Goal: Task Accomplishment & Management: Complete application form

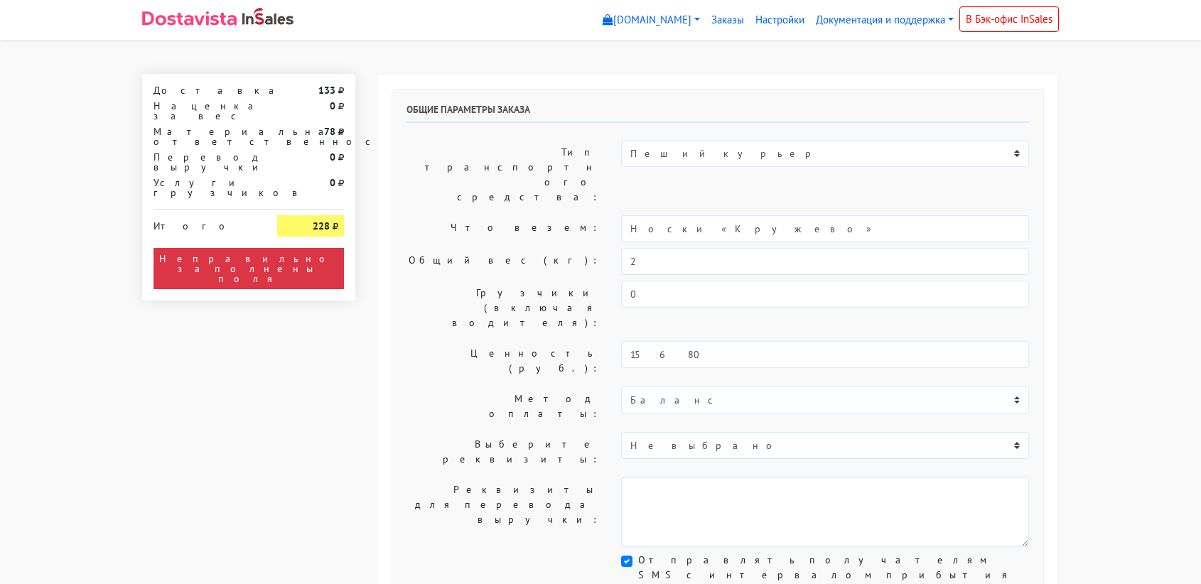
select select "11:00"
select select "21:00"
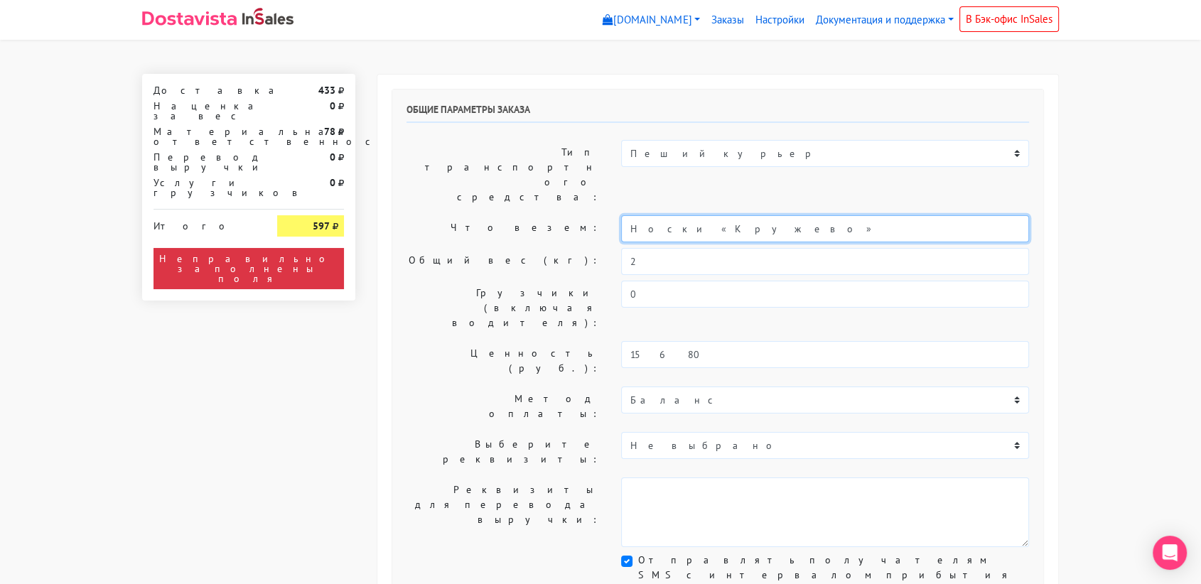
click at [690, 215] on input "Носки «Кружево»" at bounding box center [825, 228] width 408 height 27
type input "e"
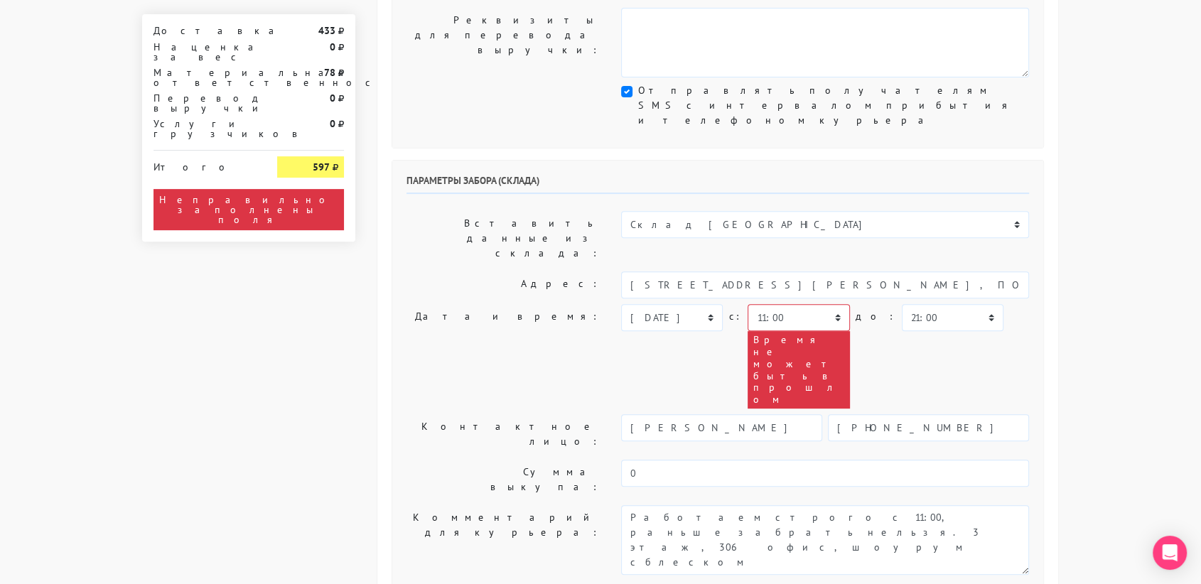
scroll to position [470, 0]
type input "украшения"
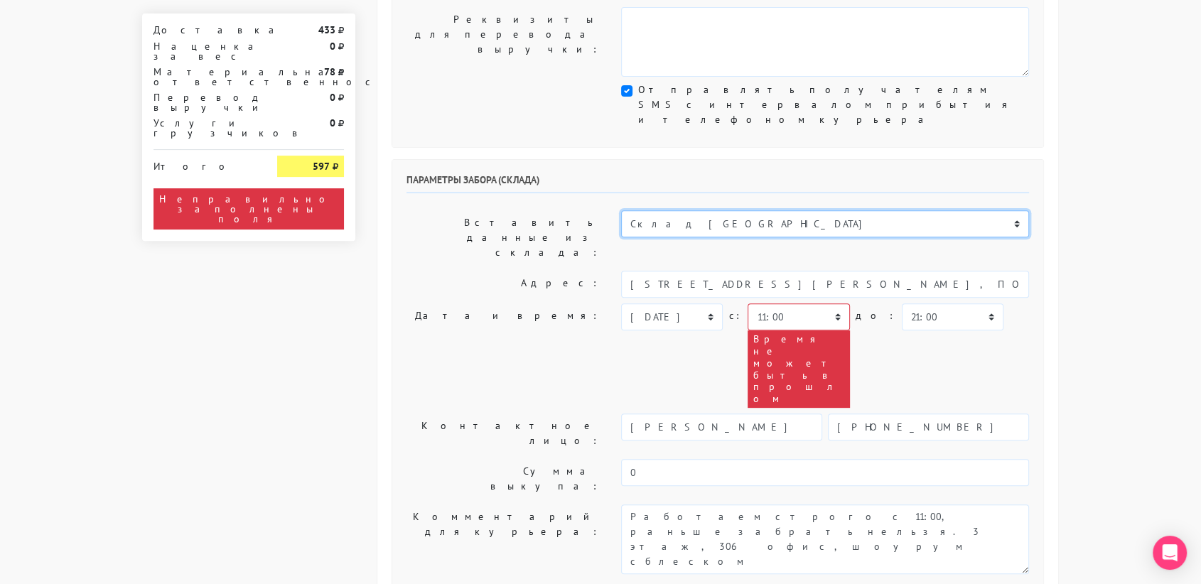
click at [708, 210] on select "Склад [GEOGRAPHIC_DATA] Склад [GEOGRAPHIC_DATA] [GEOGRAPHIC_DATA][PERSON_NAME] …" at bounding box center [825, 223] width 408 height 27
select select "1019"
click at [621, 210] on select "Склад [GEOGRAPHIC_DATA] Склад [GEOGRAPHIC_DATA] [GEOGRAPHIC_DATA][PERSON_NAME] …" at bounding box center [825, 223] width 408 height 27
type input "[STREET_ADDRESS][PERSON_NAME]"
type input "89251806702"
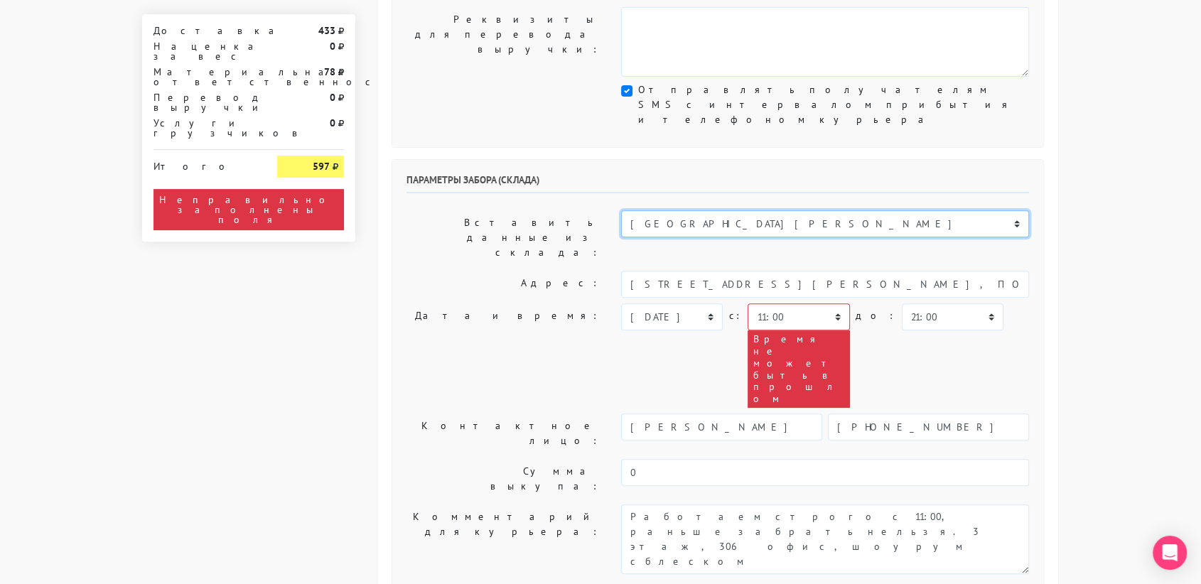
type textarea "Магазин серебряных украшений SBLESKOM (вход со стороны [GEOGRAPHIC_DATA])"
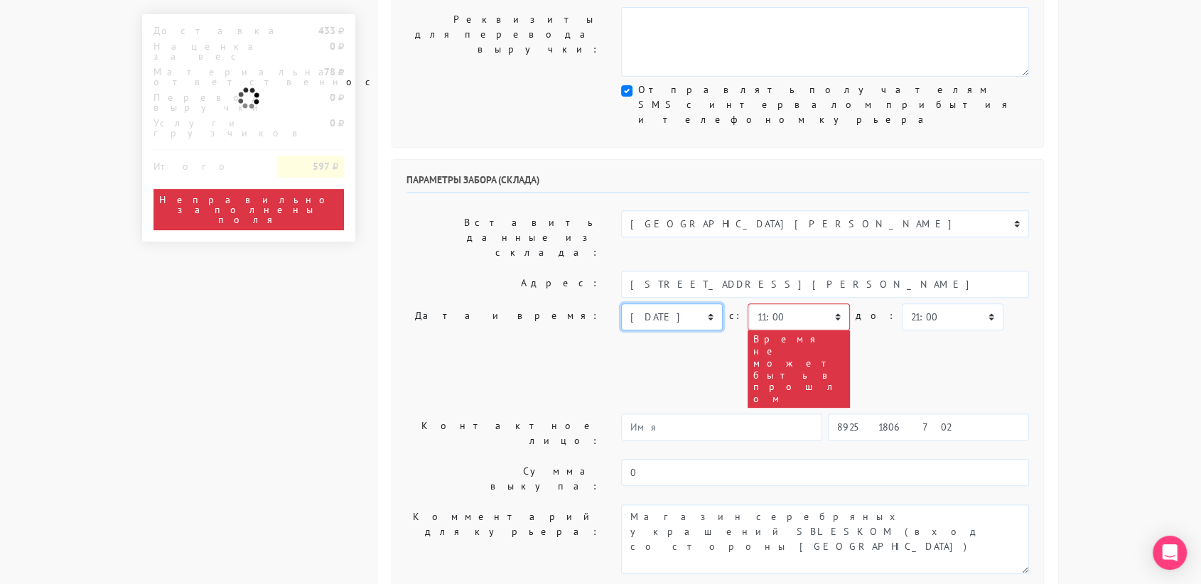
click at [711, 303] on select "[DATE] [DATE] [DATE] [DATE] [DATE] [DATE] [DATE] [DATE] [DATE]" at bounding box center [672, 316] width 102 height 27
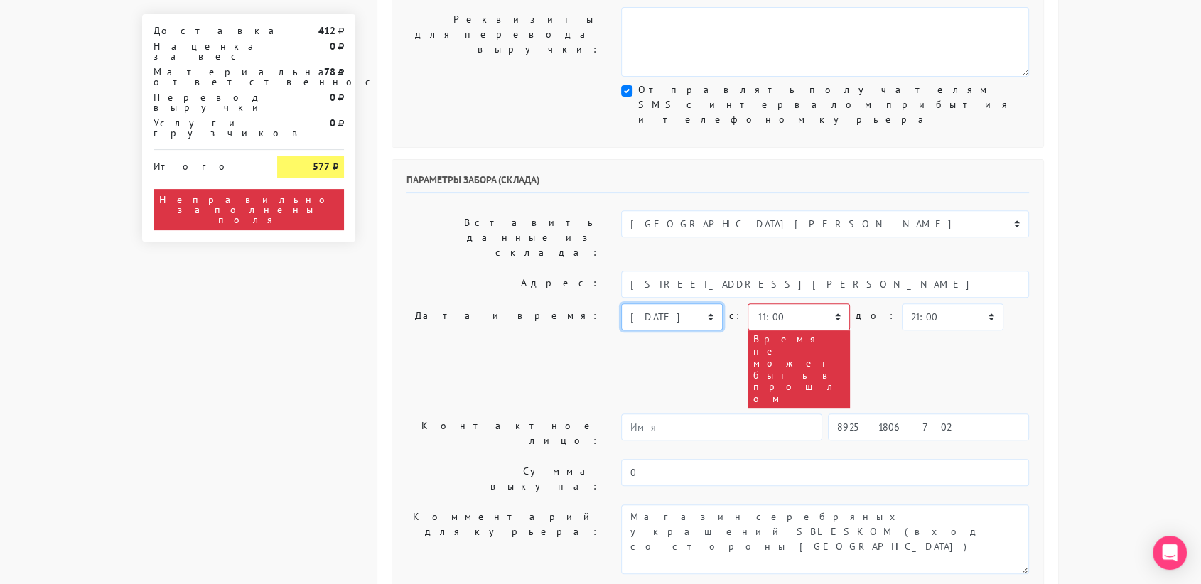
select select "[DATE]"
click at [621, 303] on select "[DATE] [DATE] [DATE] [DATE] [DATE] [DATE] [DATE] [DATE] [DATE]" at bounding box center [672, 316] width 102 height 27
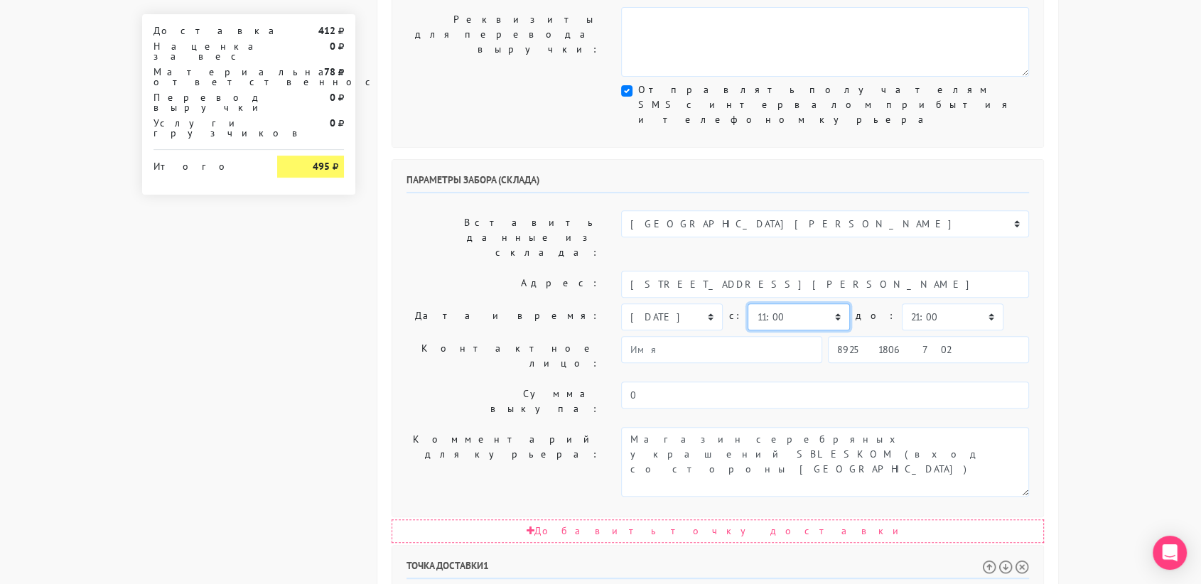
click at [827, 303] on select "00:00 00:30 01:00 01:30 02:00 02:30 03:00 03:30 04:00 04:30 05:00 05:30 06:00 0…" at bounding box center [798, 316] width 102 height 27
select select "10:30"
click at [747, 303] on select "00:00 00:30 01:00 01:30 02:00 02:30 03:00 03:30 04:00 04:30 05:00 05:30 06:00 0…" at bounding box center [798, 316] width 102 height 27
click at [918, 303] on select "00:00 00:30 01:00 01:30 02:00 02:30 03:00 03:30 04:00 04:30 05:00 05:30 06:00 0…" at bounding box center [953, 316] width 102 height 27
select select "11:00"
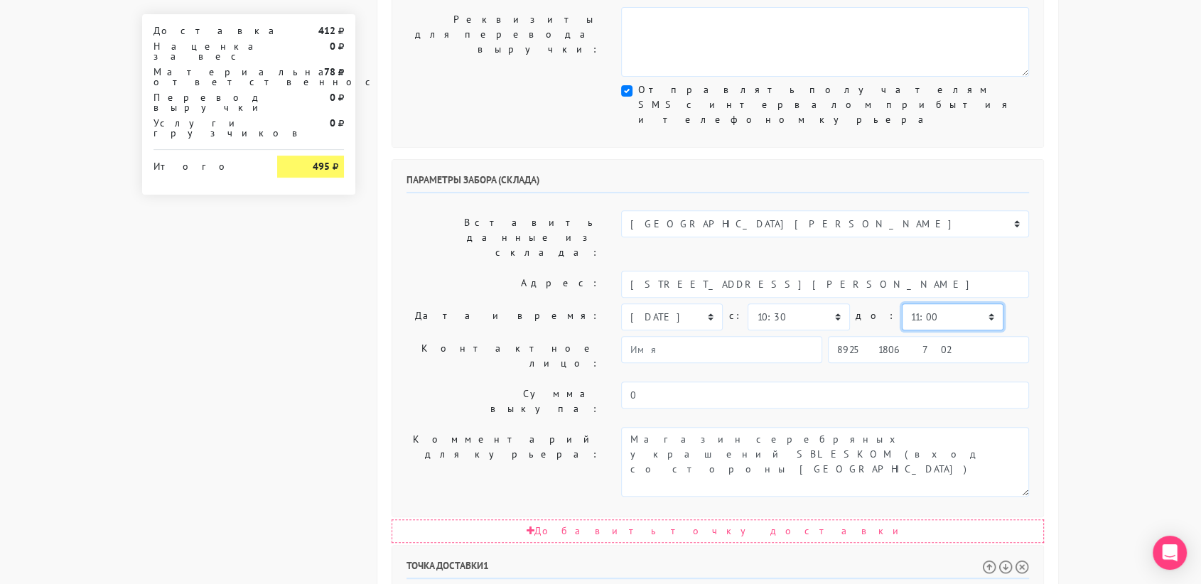
click at [902, 303] on select "00:00 00:30 01:00 01:30 02:00 02:30 03:00 03:30 04:00 04:30 05:00 05:30 06:00 0…" at bounding box center [953, 316] width 102 height 27
click at [903, 336] on input "89251806702" at bounding box center [928, 349] width 201 height 27
type input "9234448187"
type input "[PERSON_NAME]"
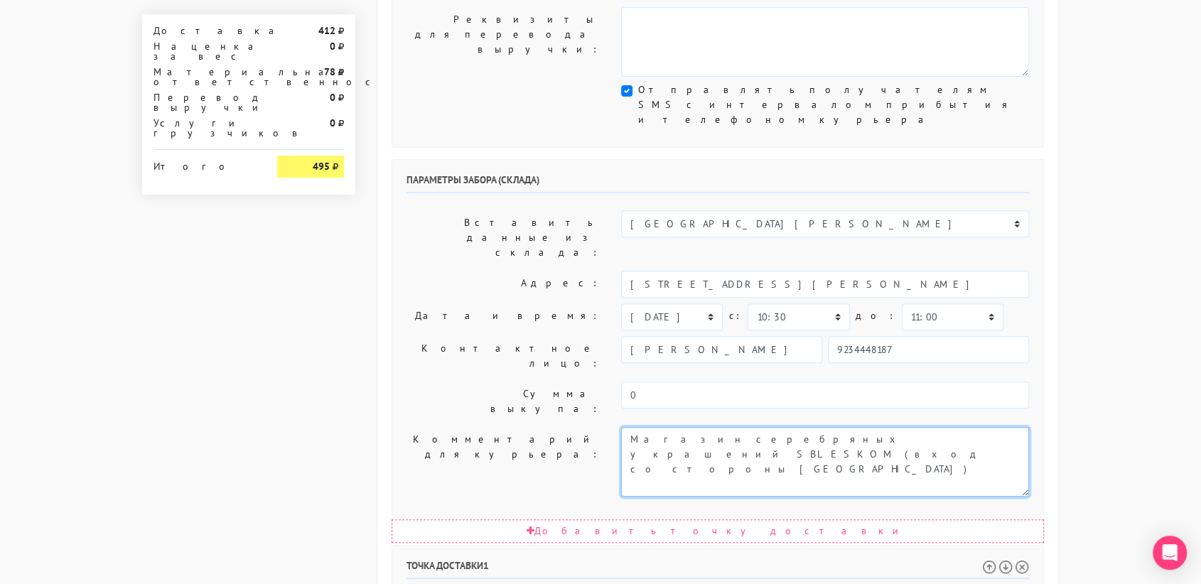
click at [790, 427] on textarea "Магазин серебряных украшений SBLESKOM (вход со стороны [GEOGRAPHIC_DATA])" at bounding box center [825, 462] width 408 height 70
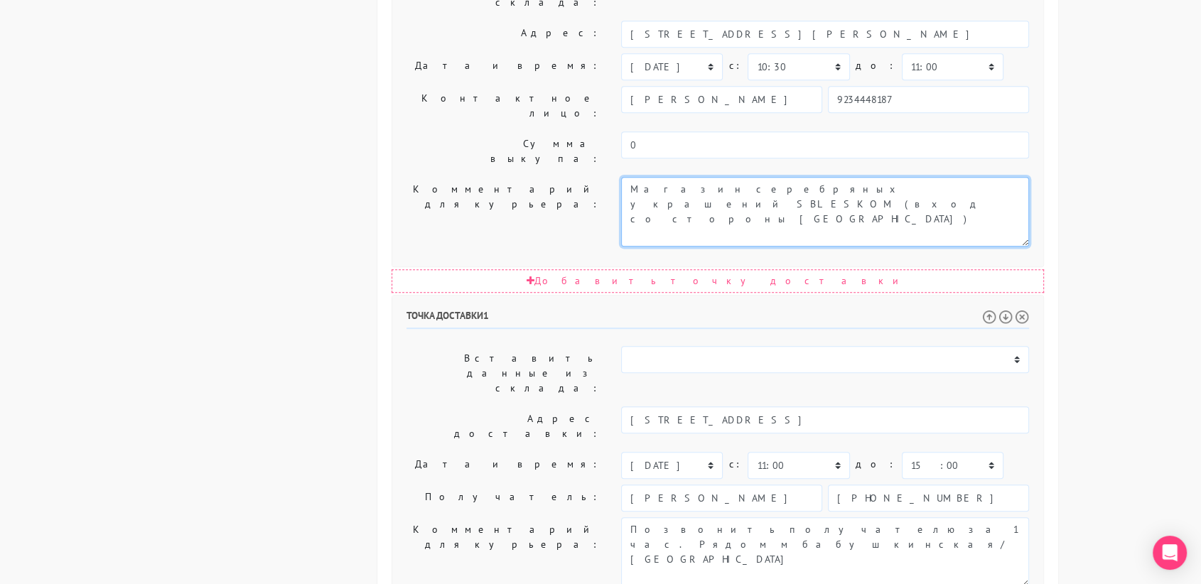
scroll to position [724, 0]
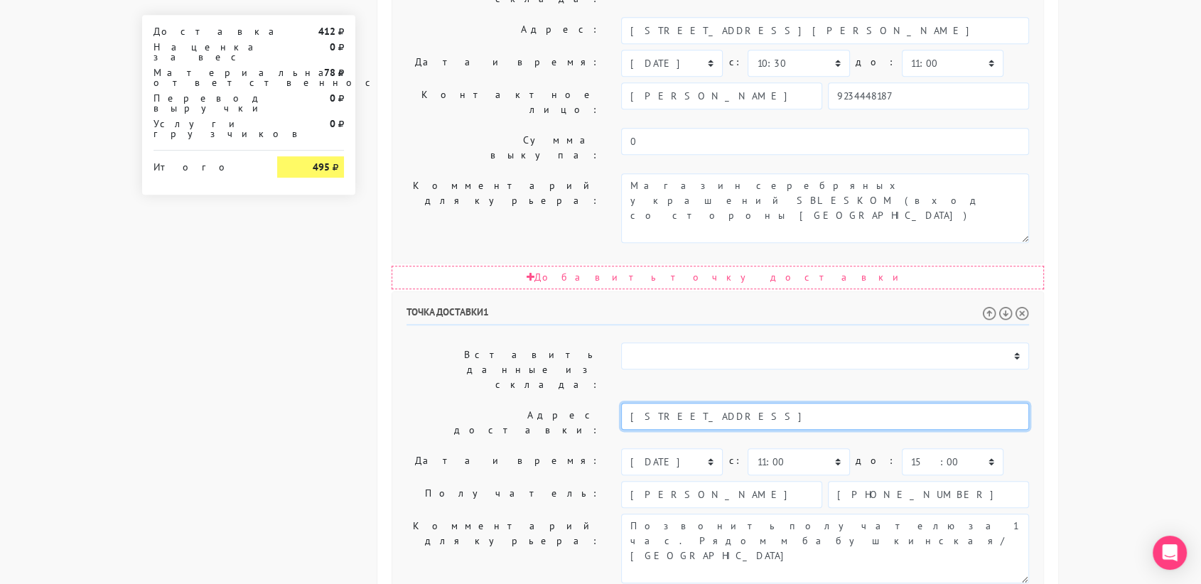
drag, startPoint x: 856, startPoint y: 196, endPoint x: 723, endPoint y: 205, distance: 133.2
click at [723, 403] on input "Москва, Печорская 3, кв 62, подъезд 2, этаж 1" at bounding box center [825, 416] width 408 height 27
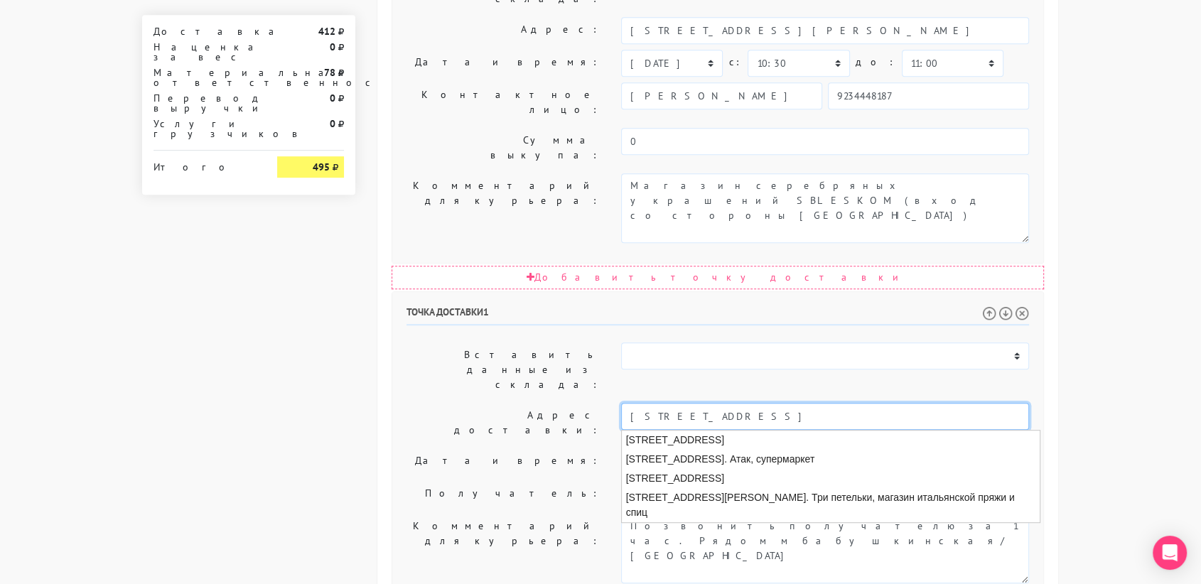
click at [733, 431] on li "Москва, Печорская улица, 3" at bounding box center [831, 440] width 418 height 19
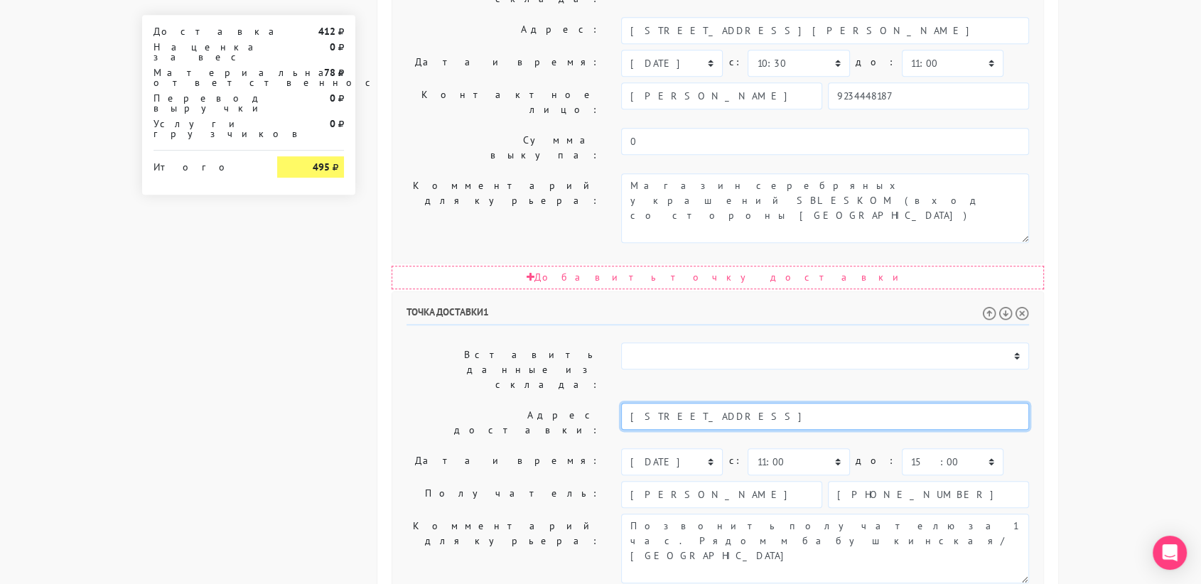
type input "Москва, Печорская улица, 3"
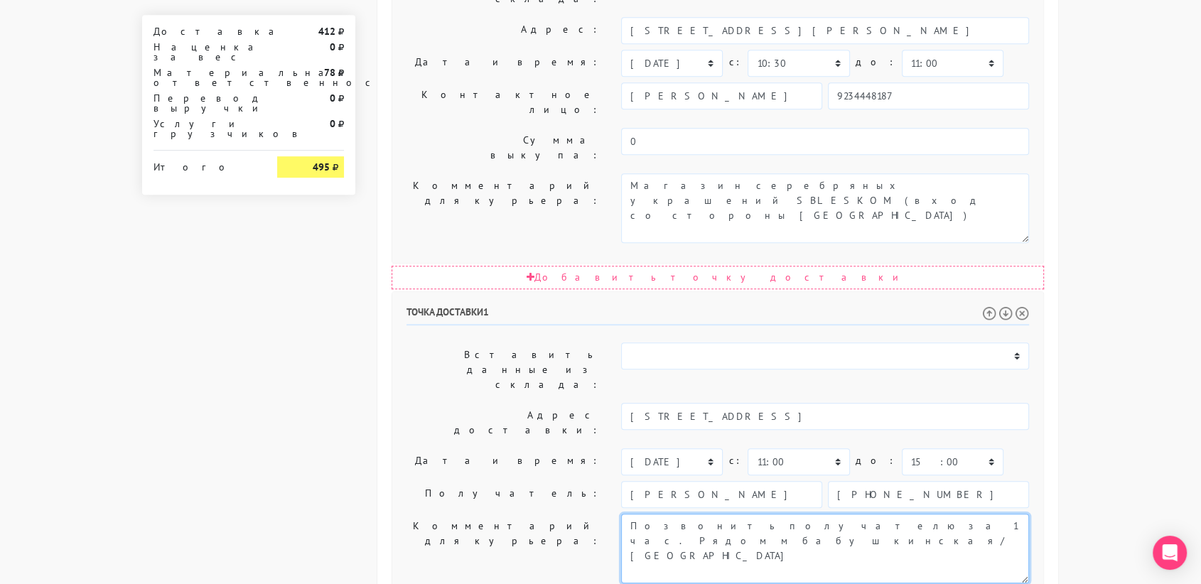
click at [944, 514] on textarea "Позвонить получателю за 1 час. Рядом м бабушкинская/ Свиблово" at bounding box center [825, 549] width 408 height 70
paste textarea "кв 62, подъезд 2, этаж 1"
type textarea "Позвонить получателю за 1 час. кв 62, подъезд 2, этаж 1"
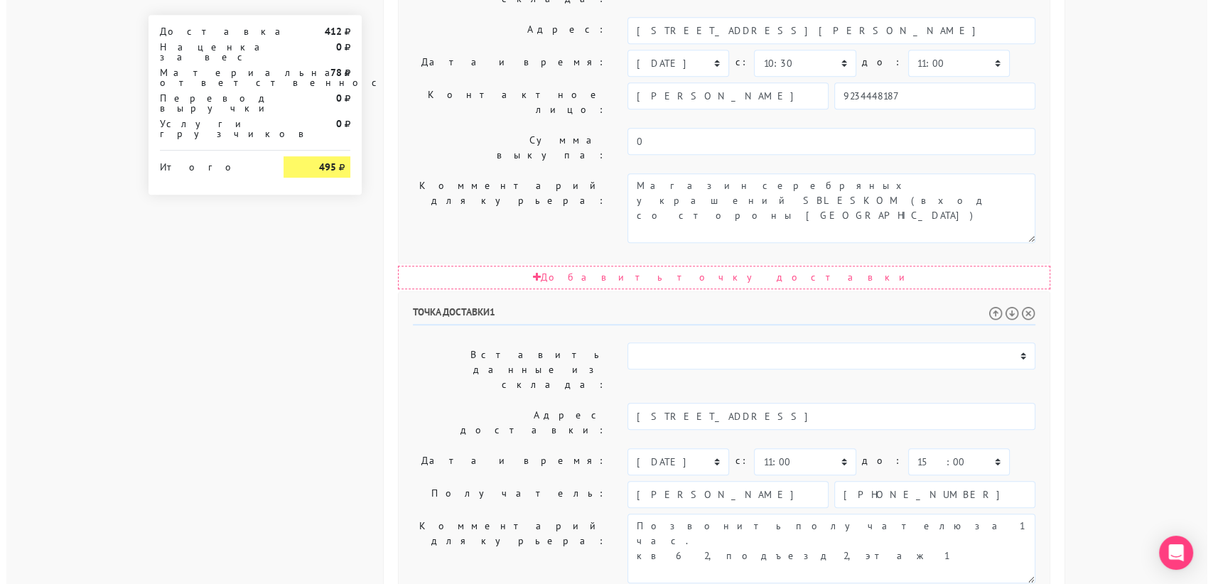
scroll to position [0, 0]
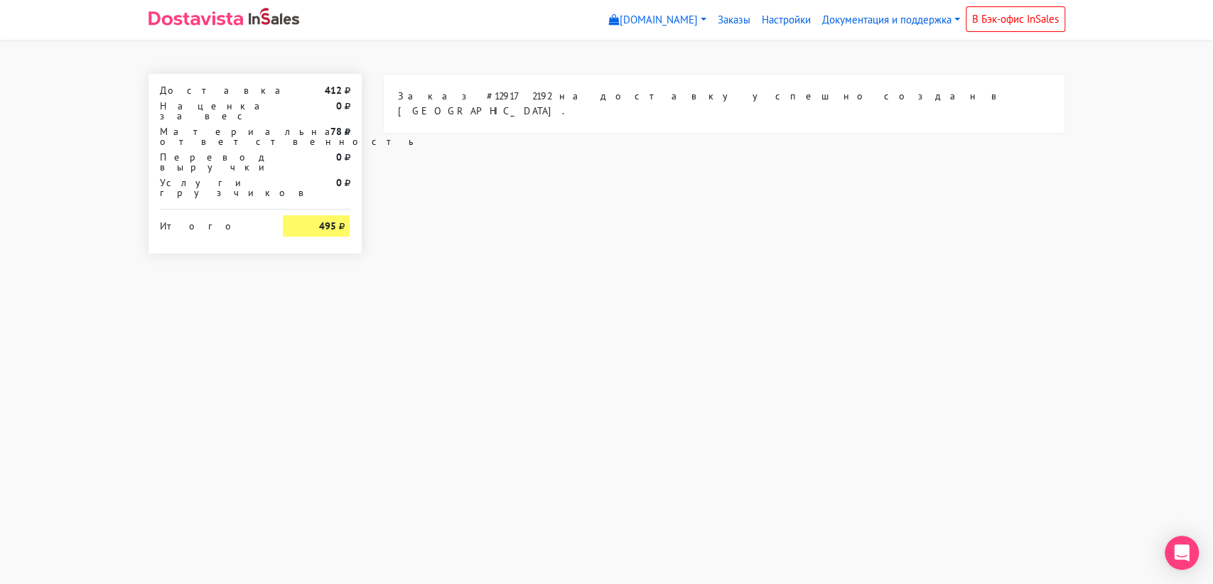
click at [318, 288] on html "sbleskomru.myinsales.ru sbleskomru.myinsales.ru Выйти Заказы Настройки" at bounding box center [606, 144] width 1213 height 288
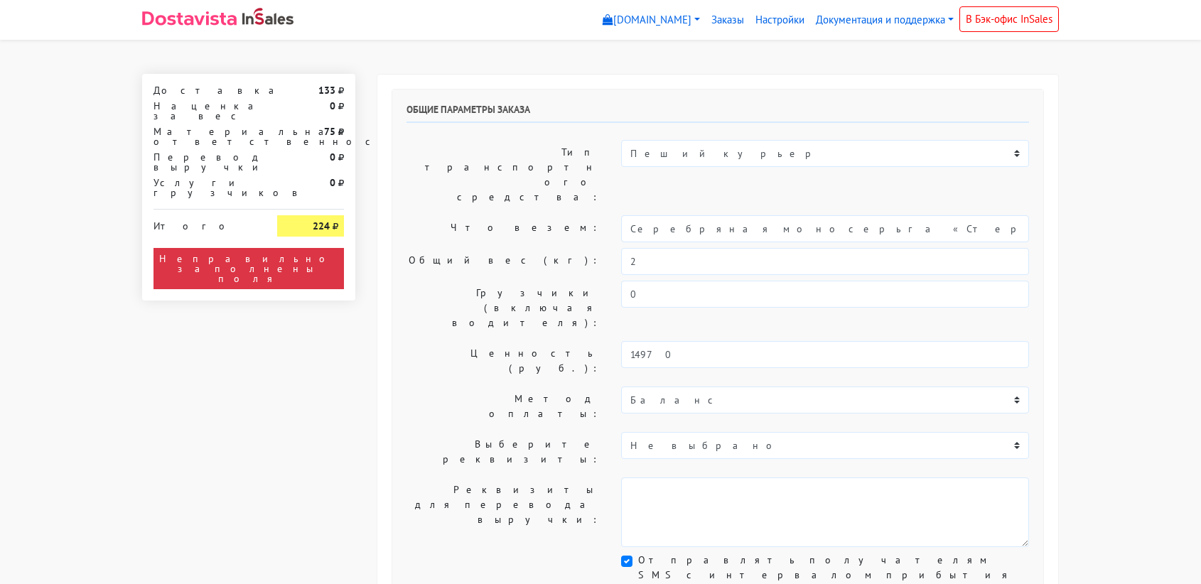
select select "11:00"
select select "21:00"
click at [690, 202] on div "Общие параметры заказа Тип транспортного средства: Пеший курьер Легковой автомо…" at bounding box center [717, 354] width 651 height 528
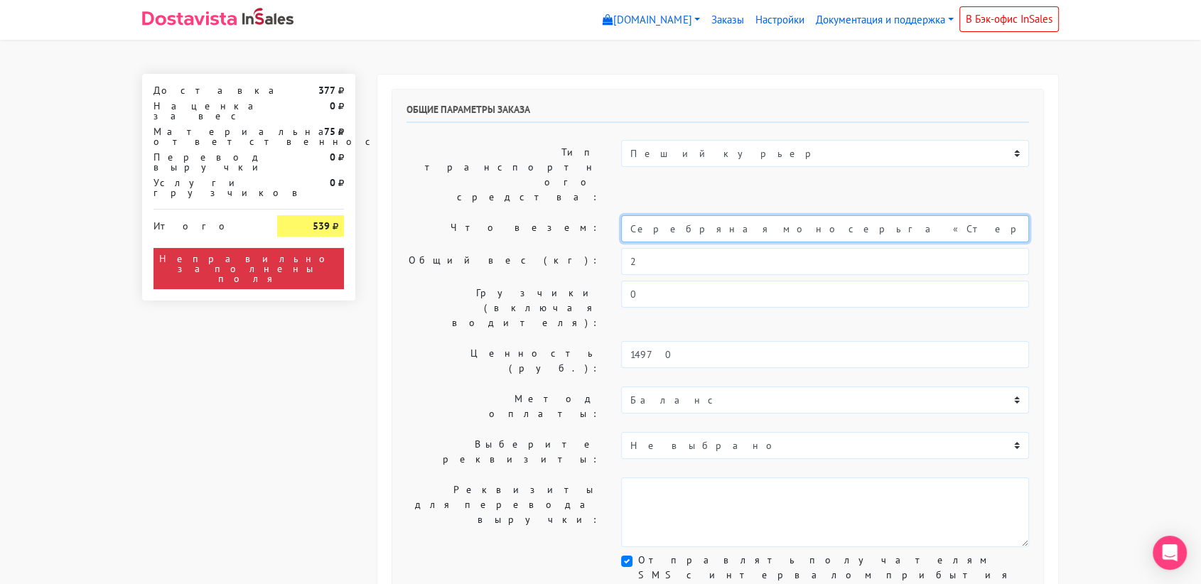
click at [689, 215] on input "Серебряная моносерьга «Стерлядка»" at bounding box center [825, 228] width 408 height 27
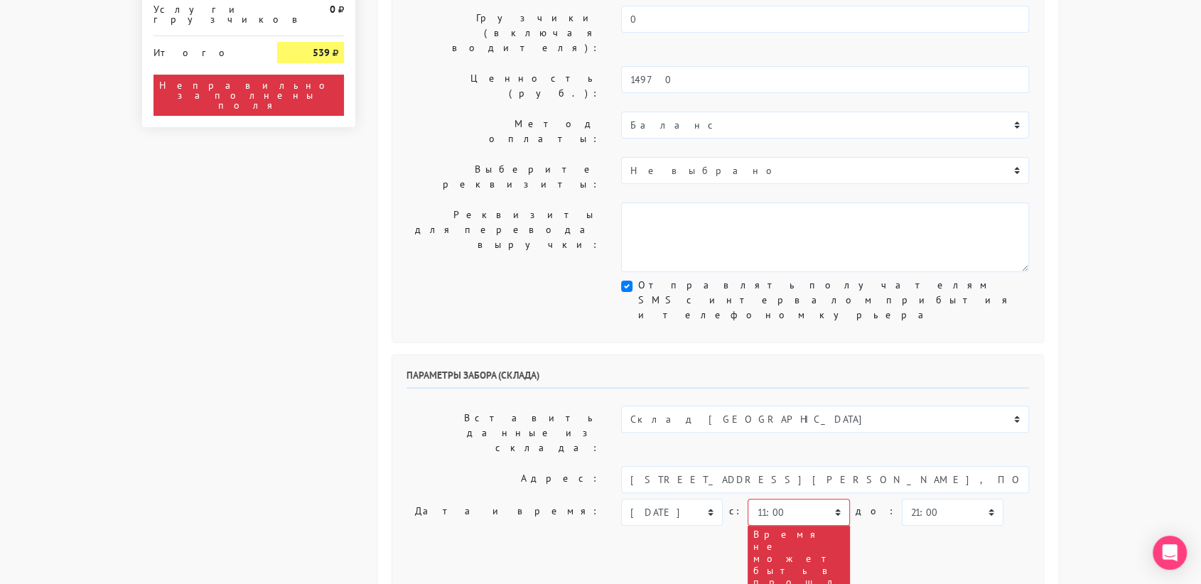
scroll to position [272, 0]
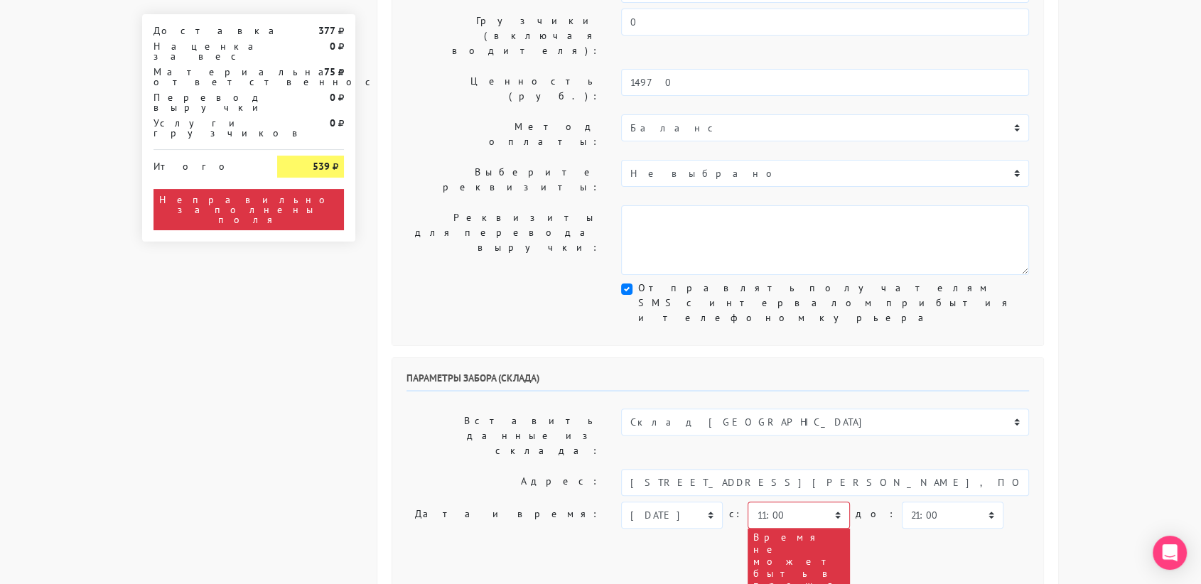
type input "украшения"
click at [698, 409] on select "Склад [GEOGRAPHIC_DATA] Склад [GEOGRAPHIC_DATA] [GEOGRAPHIC_DATA][PERSON_NAME] …" at bounding box center [825, 422] width 408 height 27
select select "1019"
click at [621, 409] on select "Склад [GEOGRAPHIC_DATA] Склад [GEOGRAPHIC_DATA] [GEOGRAPHIC_DATA][PERSON_NAME] …" at bounding box center [825, 422] width 408 height 27
type input "[STREET_ADDRESS][PERSON_NAME]"
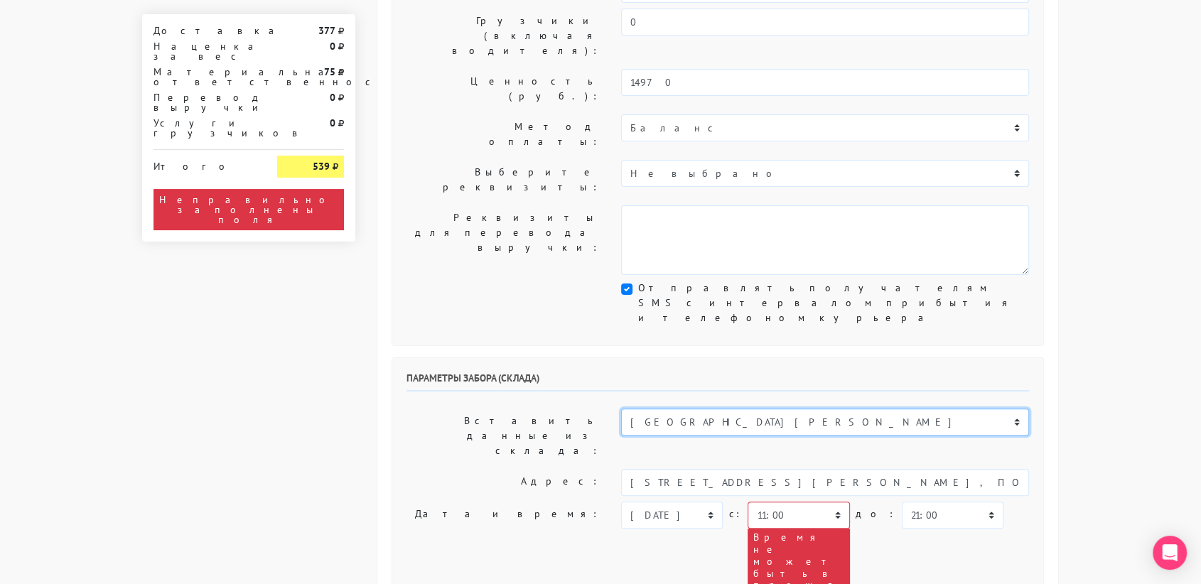
type input "89251806702"
type textarea "Магазин серебряных украшений SBLESKOM (вход со стороны [GEOGRAPHIC_DATA])"
click at [698, 502] on select "[DATE] [DATE] [DATE] [DATE] [DATE] [DATE] [DATE] [DATE] [DATE]" at bounding box center [672, 515] width 102 height 27
select select "[DATE]"
click at [621, 502] on select "[DATE] [DATE] [DATE] [DATE] [DATE] [DATE] [DATE] [DATE] [DATE]" at bounding box center [672, 515] width 102 height 27
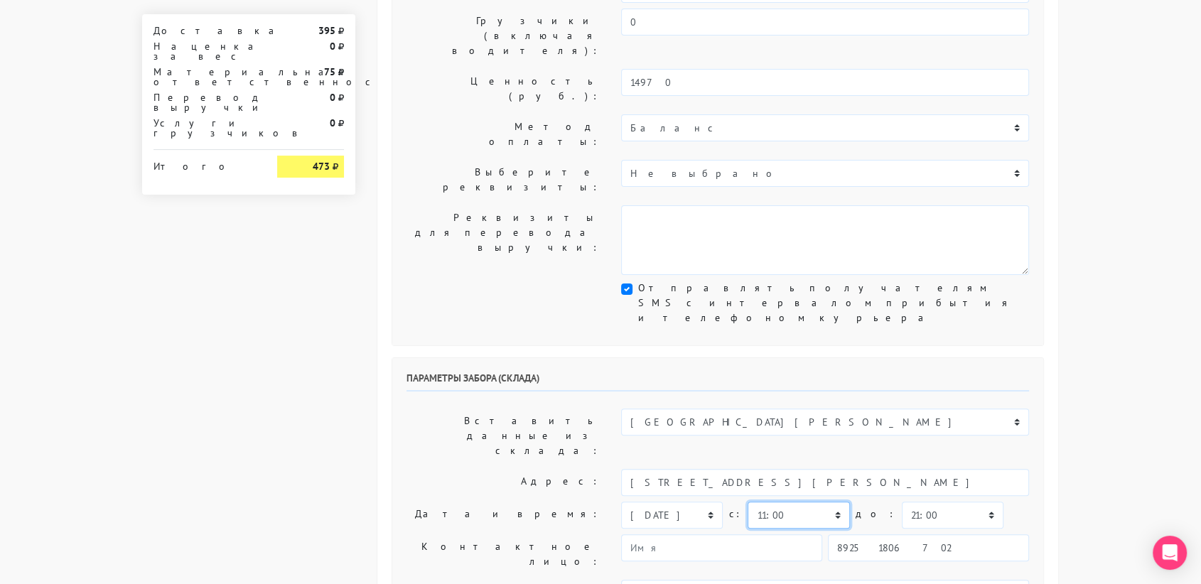
click at [828, 502] on select "00:00 00:30 01:00 01:30 02:00 02:30 03:00 03:30 04:00 04:30 05:00 05:30 06:00 0…" at bounding box center [798, 515] width 102 height 27
click at [747, 502] on select "00:00 00:30 01:00 01:30 02:00 02:30 03:00 03:30 04:00 04:30 05:00 05:30 06:00 0…" at bounding box center [798, 515] width 102 height 27
click at [815, 502] on select "00:00 00:30 01:00 01:30 02:00 02:30 03:00 03:30 04:00 04:30 05:00 05:30 06:00 0…" at bounding box center [798, 515] width 102 height 27
select select "17:00"
click at [747, 502] on select "00:00 00:30 01:00 01:30 02:00 02:30 03:00 03:30 04:00 04:30 05:00 05:30 06:00 0…" at bounding box center [798, 515] width 102 height 27
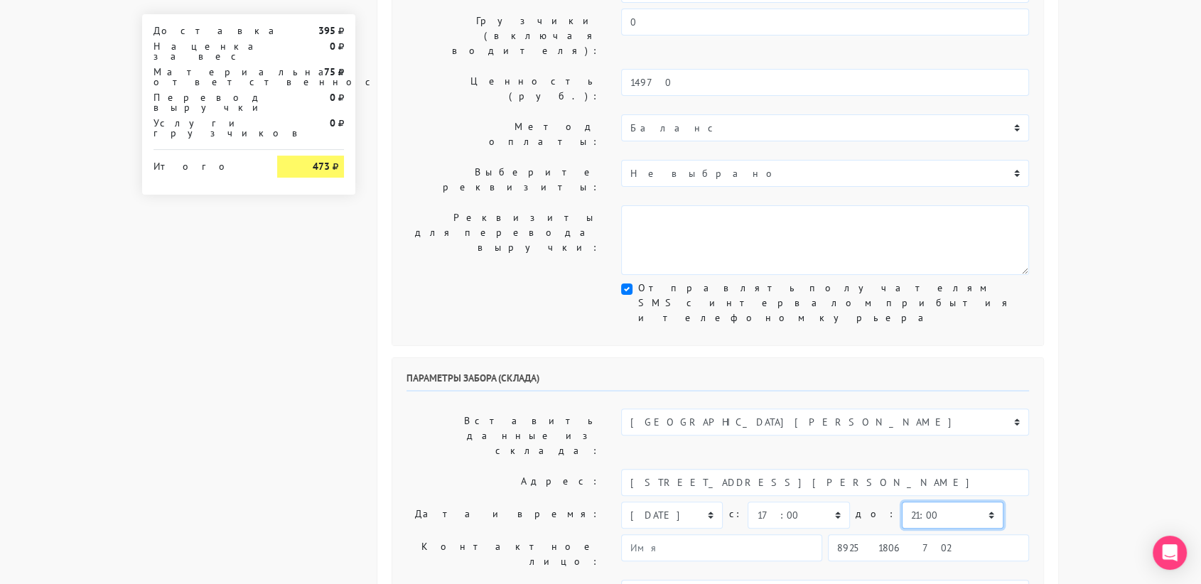
click at [910, 502] on select "00:00 00:30 01:00 01:30 02:00 02:30 03:00 03:30 04:00 04:30 05:00 05:30 06:00 0…" at bounding box center [953, 515] width 102 height 27
select select "17:30"
click at [902, 502] on select "00:00 00:30 01:00 01:30 02:00 02:30 03:00 03:30 04:00 04:30 05:00 05:30 06:00 0…" at bounding box center [953, 515] width 102 height 27
click at [905, 534] on input "89251806702" at bounding box center [928, 547] width 201 height 27
type input "9234448187"
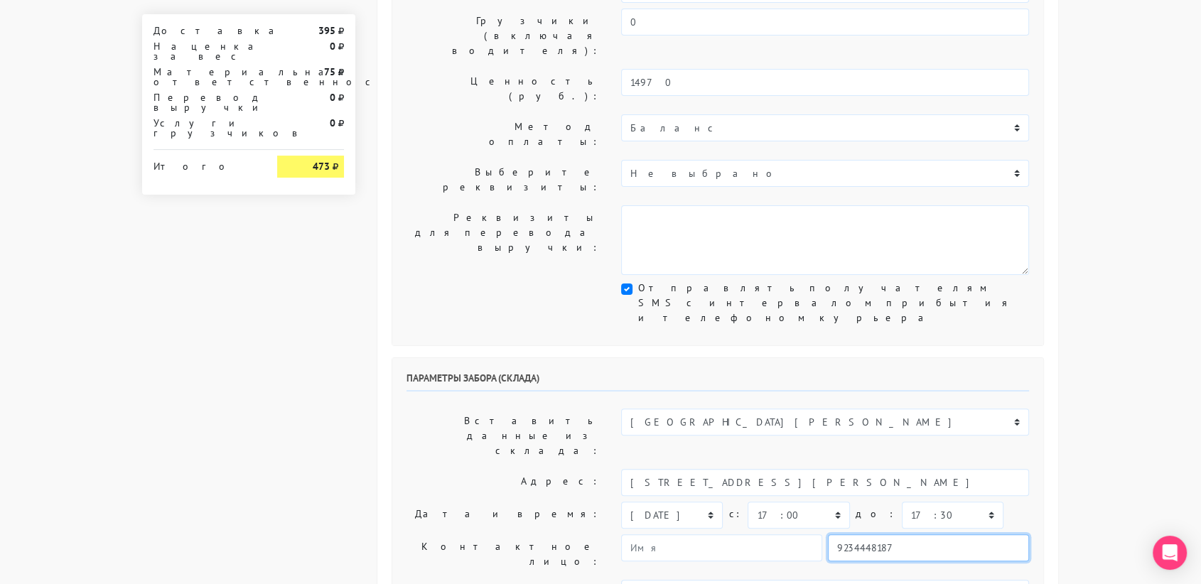
type input "[PERSON_NAME]"
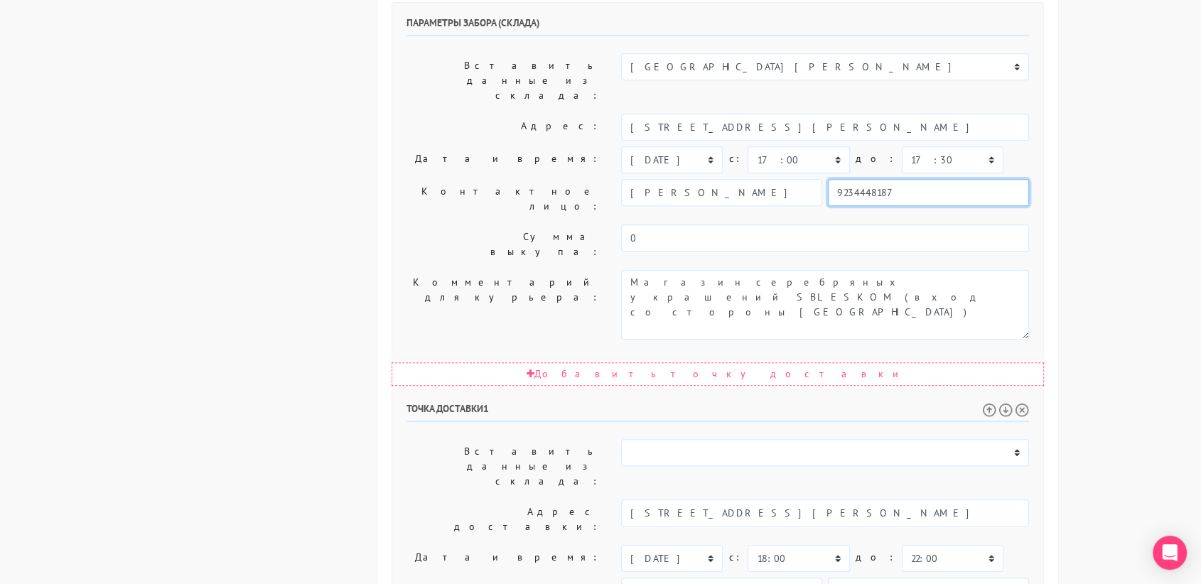
scroll to position [628, 0]
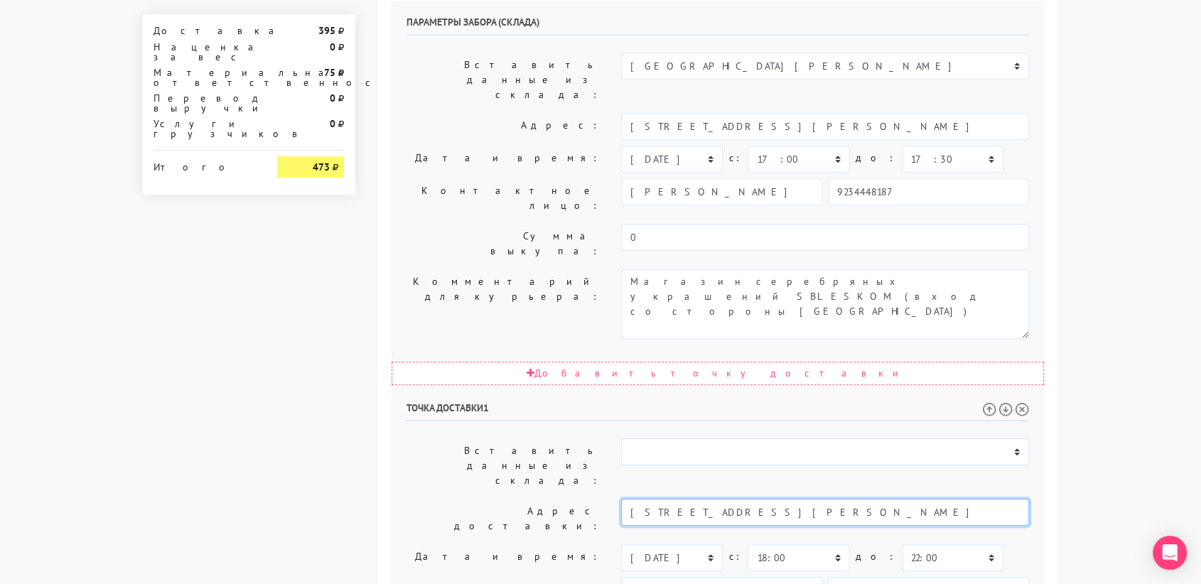
drag, startPoint x: 946, startPoint y: 296, endPoint x: 847, endPoint y: 300, distance: 98.9
click at [847, 499] on input "[STREET_ADDRESS][PERSON_NAME]" at bounding box center [825, 512] width 408 height 27
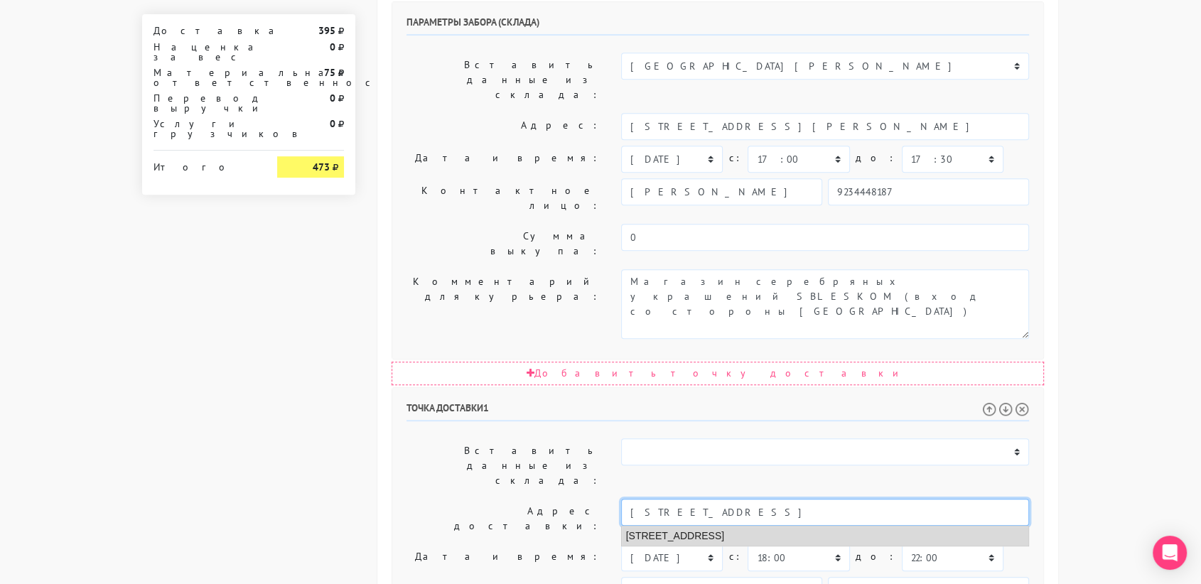
click at [847, 526] on li "[STREET_ADDRESS]" at bounding box center [825, 535] width 407 height 19
type input "[STREET_ADDRESS]"
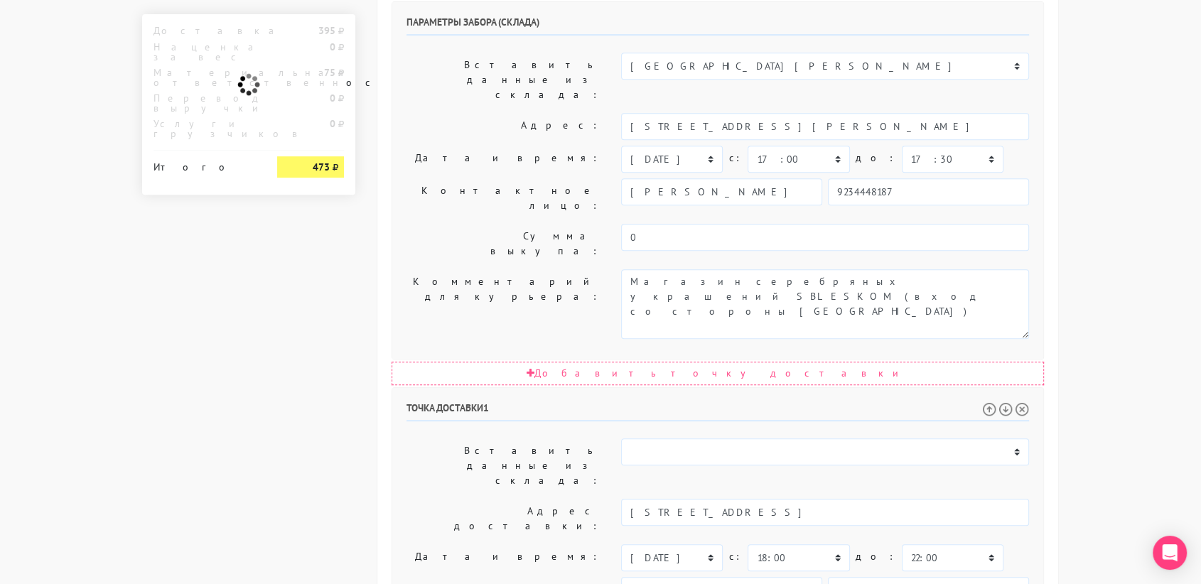
paste textarea "2 ой подъезд, 21 этаж"
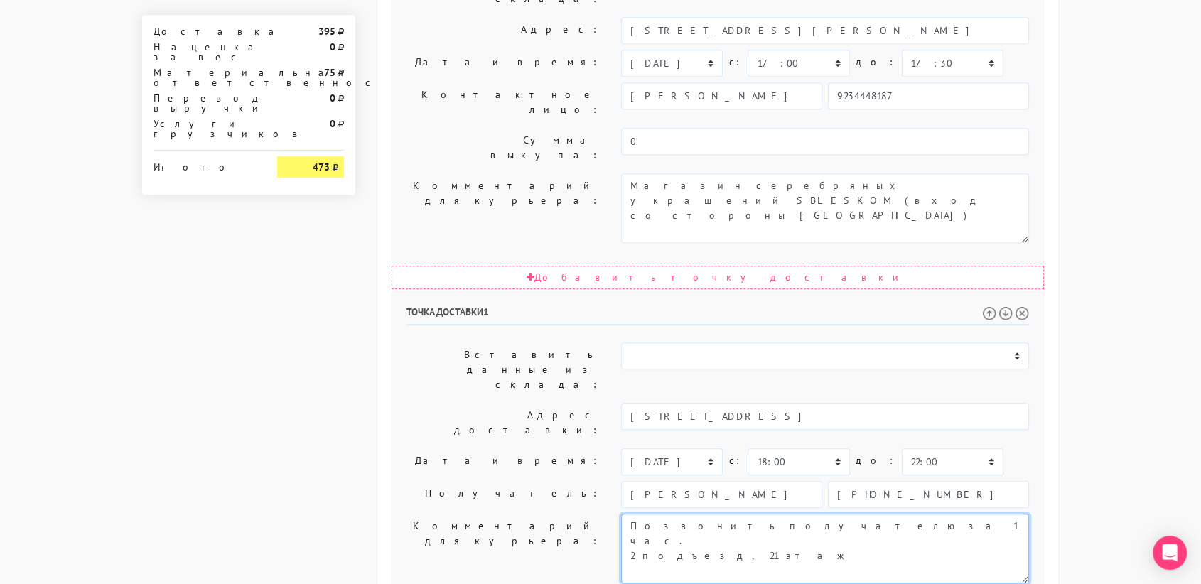
type textarea "Позвонить получателю за 1 час. 2 подъезд, 21 этаж"
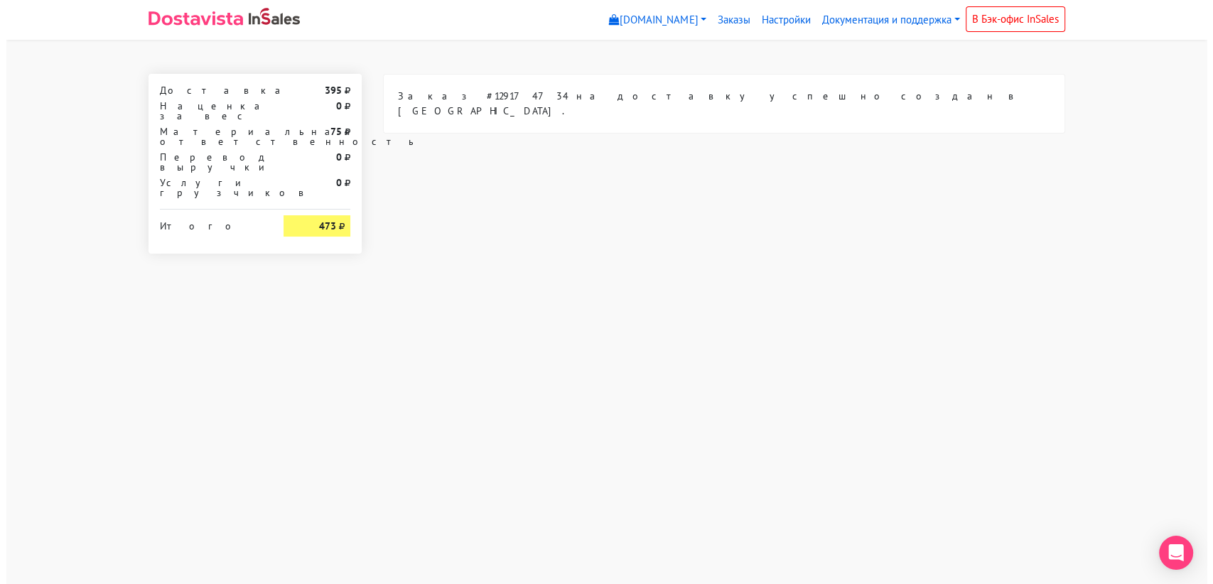
scroll to position [0, 0]
